Goal: Check status: Check status

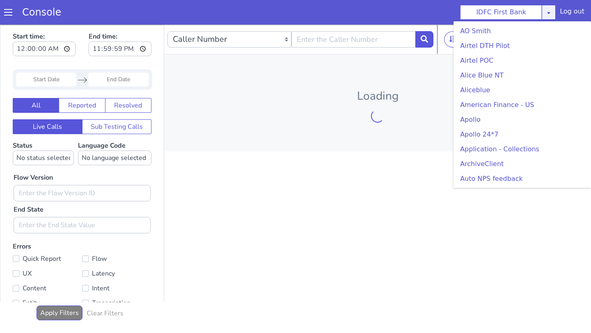
click at [552, 13] on icon at bounding box center [549, 12] width 7 height 7
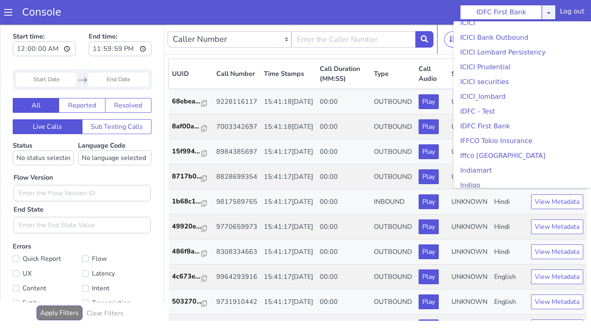
scroll to position [941, 0]
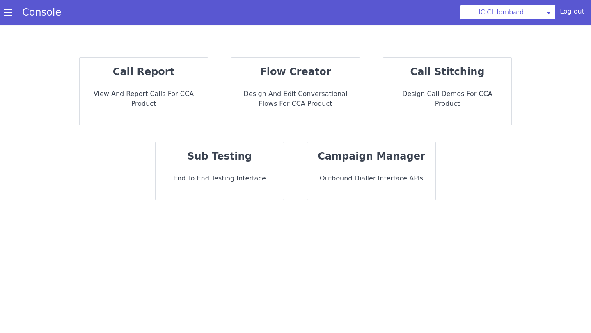
click at [287, 82] on div "flow creator Design and Edit Conversational flows for CCA Product" at bounding box center [296, 91] width 128 height 67
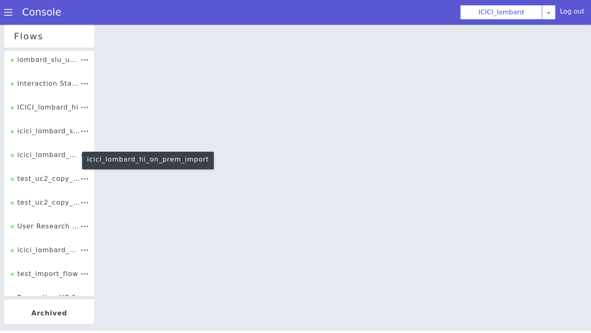
click at [45, 161] on div "icici_lombard_hi_on_prem_import" at bounding box center [45, 158] width 69 height 16
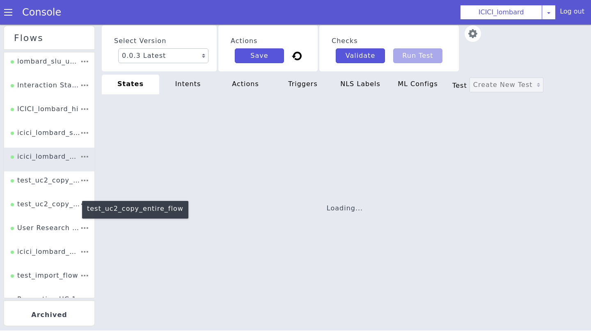
click at [51, 204] on div "test_uc2_copy_entire_flow" at bounding box center [45, 208] width 69 height 16
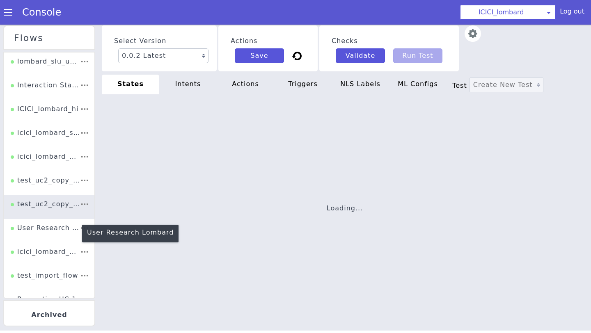
click at [53, 217] on div "User Research Lombard" at bounding box center [41, 205] width 71 height 23
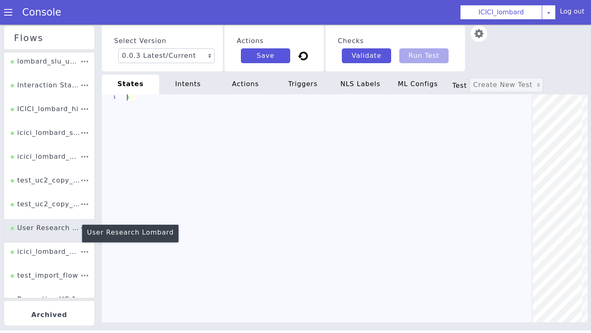
type textarea "init: "COF" model: "Lombard UC2" basepath: "https://s3.ap-south-1.amazonaws.com…"
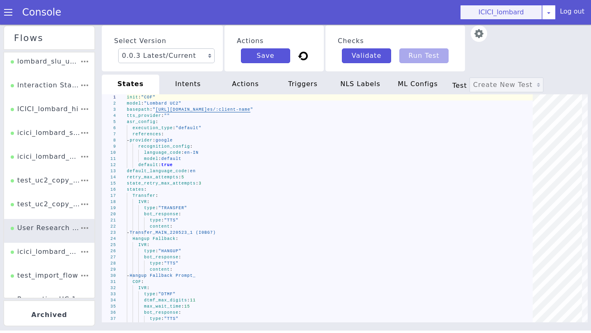
click at [532, 16] on button "ICICI_lombard" at bounding box center [501, 12] width 82 height 15
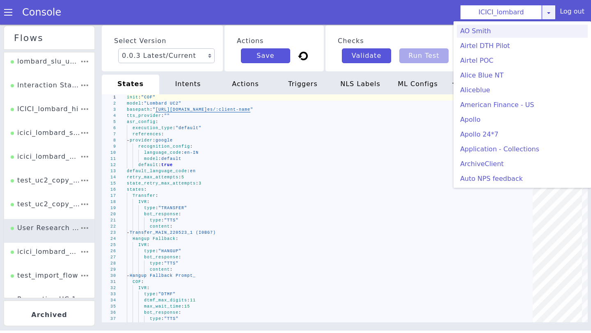
click at [556, 14] on link at bounding box center [549, 12] width 14 height 15
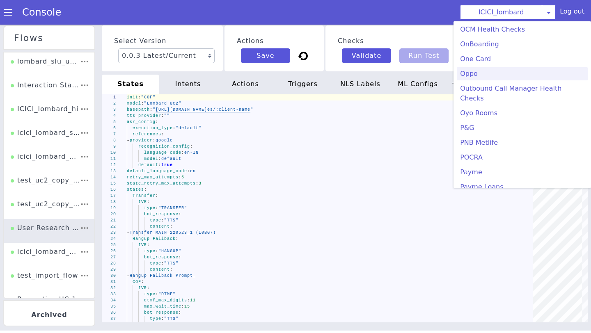
scroll to position [136, 0]
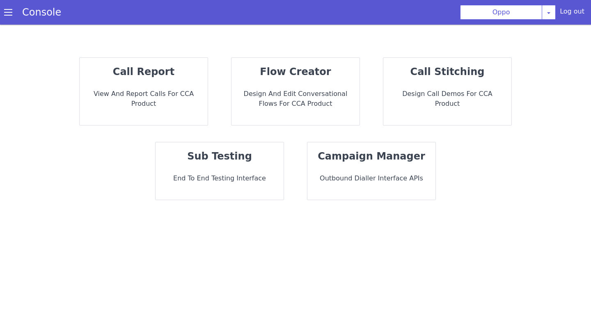
click at [278, 77] on strong "flow creator" at bounding box center [295, 71] width 71 height 11
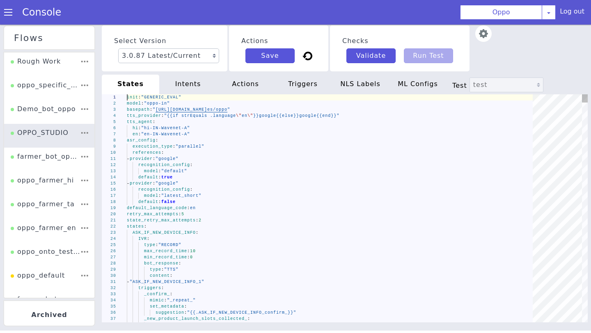
scroll to position [0, 28]
click at [530, 13] on button "Oppo" at bounding box center [501, 12] width 82 height 15
click at [2, 9] on div "Console" at bounding box center [37, 12] width 75 height 23
click at [10, 11] on span at bounding box center [8, 12] width 8 height 8
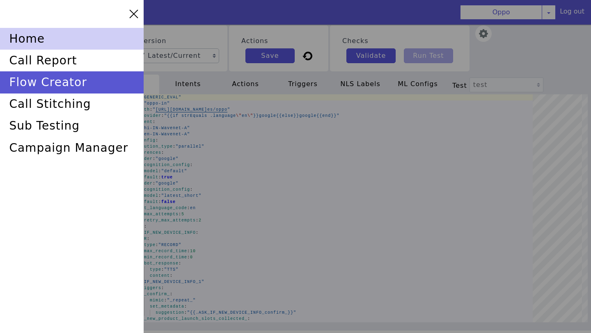
click at [59, 45] on div "home" at bounding box center [72, 39] width 144 height 22
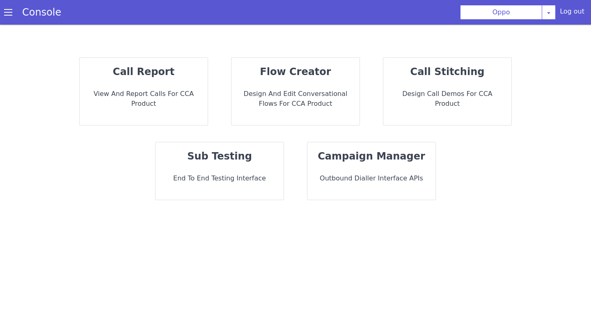
click at [410, 72] on strong "call report" at bounding box center [422, 40] width 25 height 63
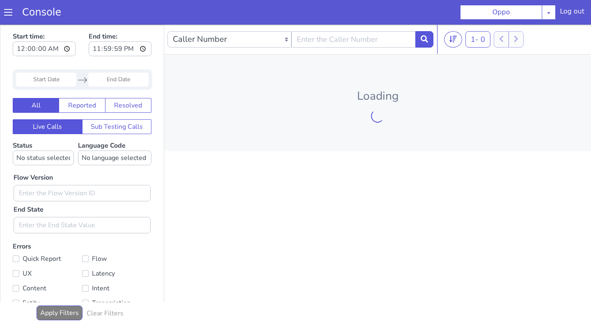
click at [54, 76] on input "Start Date" at bounding box center [46, 80] width 60 height 14
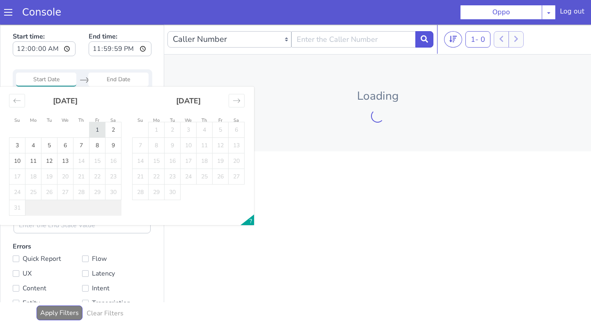
click at [99, 128] on td "1" at bounding box center [97, 130] width 16 height 16
type input "[DATE]"
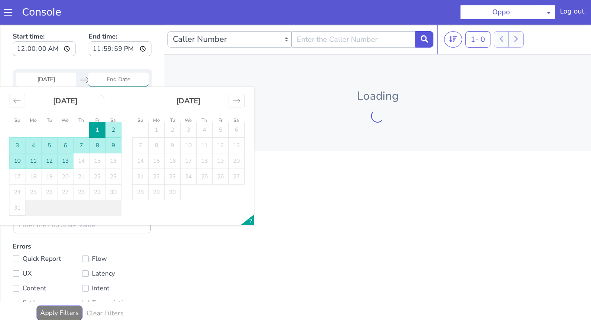
click at [65, 162] on td "13" at bounding box center [65, 162] width 16 height 16
type input "[DATE]"
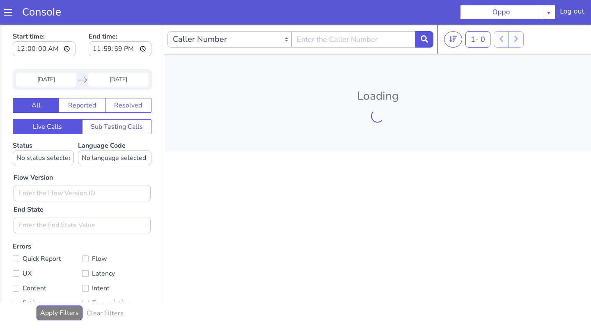
click at [57, 316] on button "Apply Filters" at bounding box center [60, 313] width 46 height 15
